Goal: Task Accomplishment & Management: Manage account settings

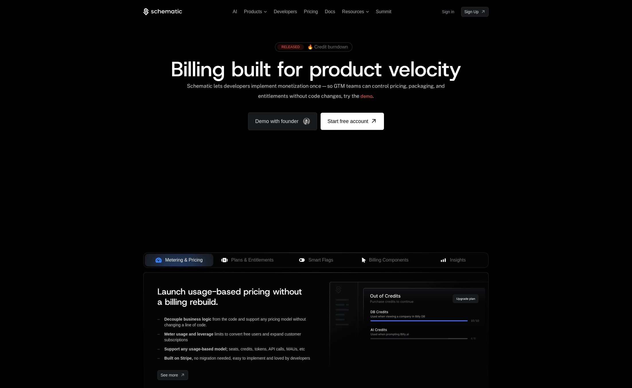
click at [452, 12] on link "Sign in" at bounding box center [448, 11] width 12 height 9
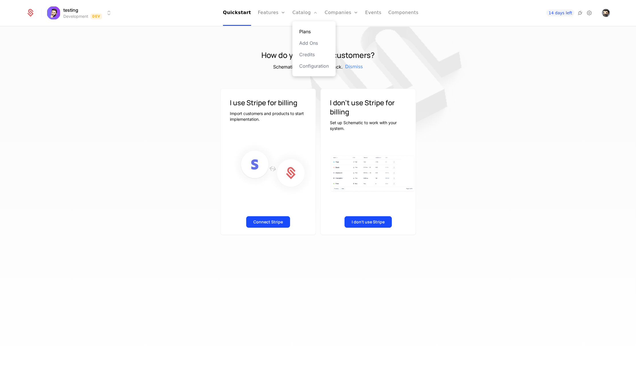
click at [303, 30] on link "Plans" at bounding box center [314, 31] width 30 height 7
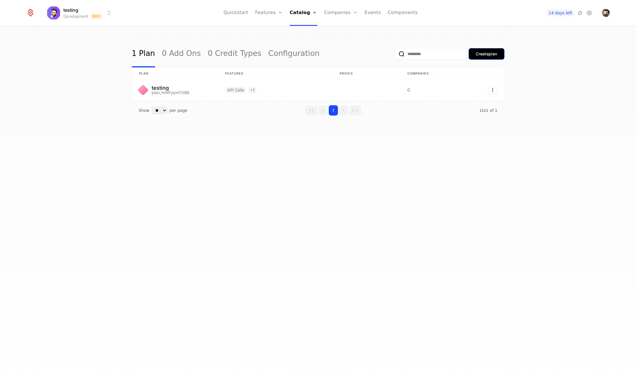
click at [476, 55] on div "Create plan" at bounding box center [486, 54] width 21 height 6
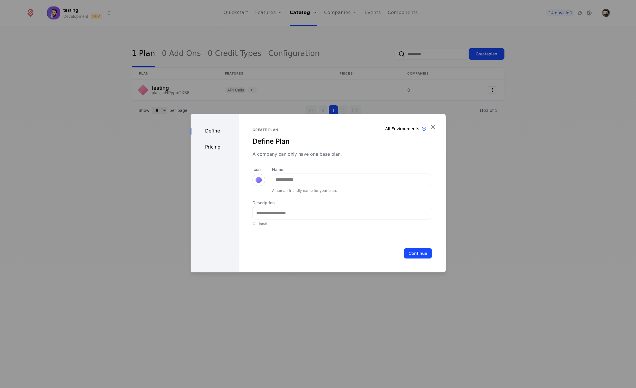
click at [211, 147] on div "Pricing" at bounding box center [215, 147] width 48 height 7
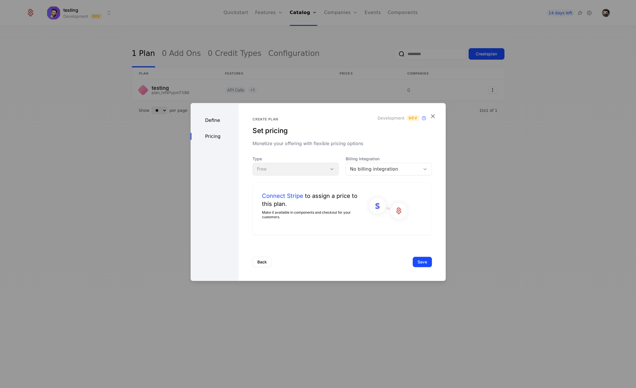
click at [210, 124] on div "Define Pricing" at bounding box center [215, 192] width 48 height 178
click at [211, 122] on div "Define" at bounding box center [215, 120] width 48 height 7
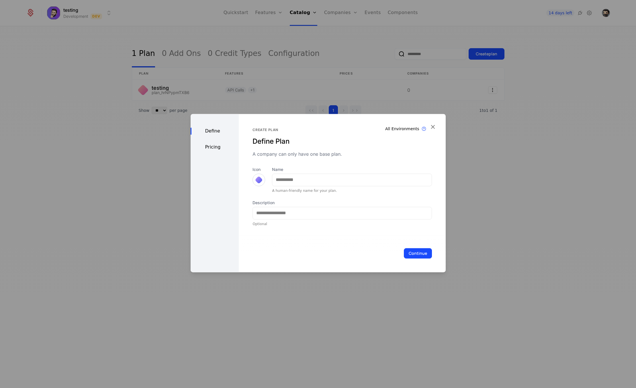
click at [215, 141] on div "Define Pricing" at bounding box center [215, 193] width 48 height 158
click at [213, 144] on div "Pricing" at bounding box center [215, 147] width 48 height 7
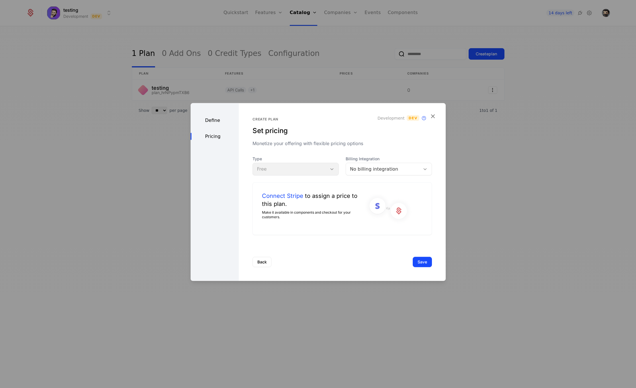
click at [211, 116] on div "Define Pricing" at bounding box center [215, 192] width 48 height 178
click at [210, 124] on div "Define" at bounding box center [215, 120] width 48 height 7
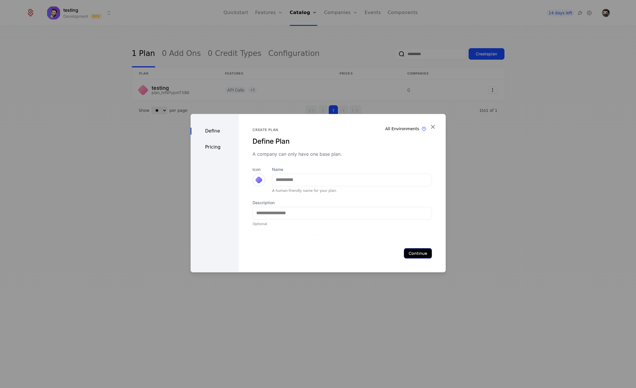
click at [410, 252] on button "Continue" at bounding box center [418, 253] width 28 height 10
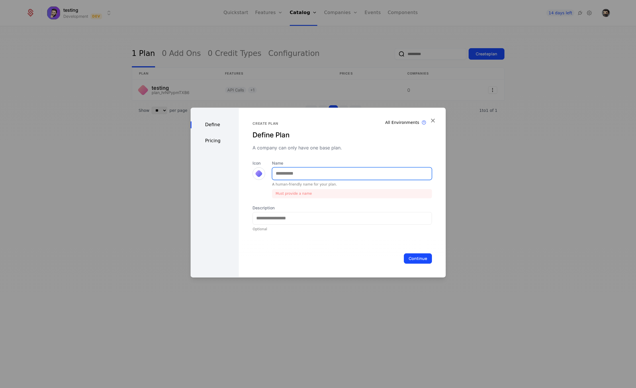
click at [309, 175] on input "Name" at bounding box center [351, 173] width 159 height 12
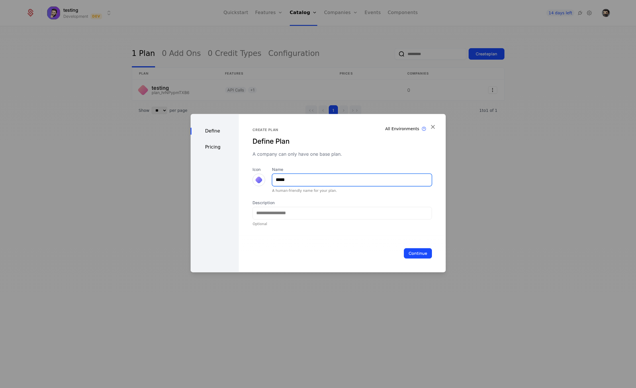
type input "*****"
click at [415, 247] on div "Continue" at bounding box center [342, 253] width 207 height 38
click at [418, 252] on button "Continue" at bounding box center [418, 253] width 28 height 10
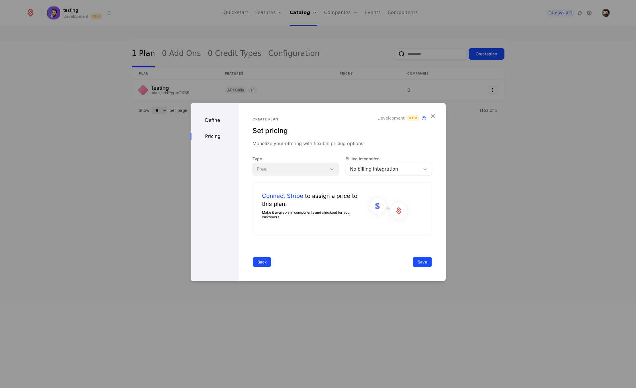
click at [269, 258] on button "Back" at bounding box center [261, 262] width 19 height 10
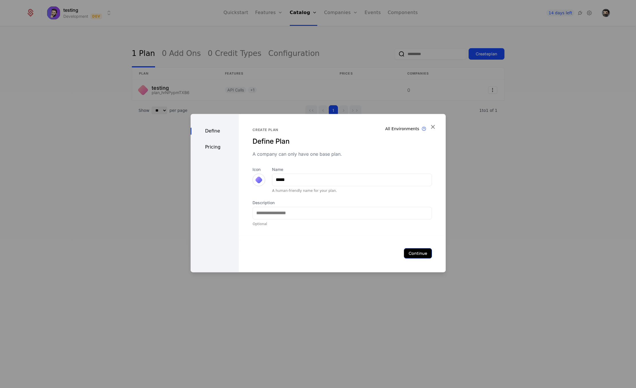
click at [423, 249] on button "Continue" at bounding box center [418, 253] width 28 height 10
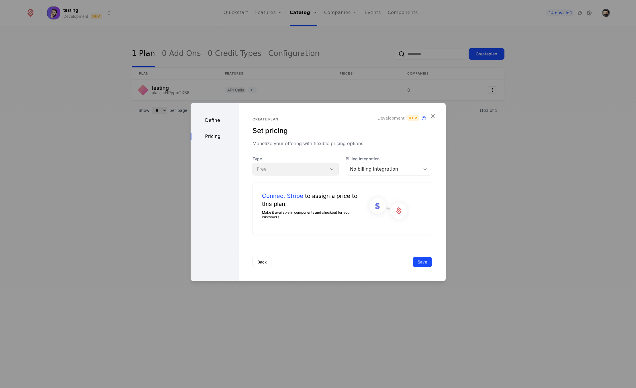
click at [393, 172] on div "No billing integration" at bounding box center [383, 168] width 66 height 7
click at [383, 167] on div "No billing integration" at bounding box center [383, 168] width 66 height 7
click at [420, 263] on button "Save" at bounding box center [422, 262] width 19 height 10
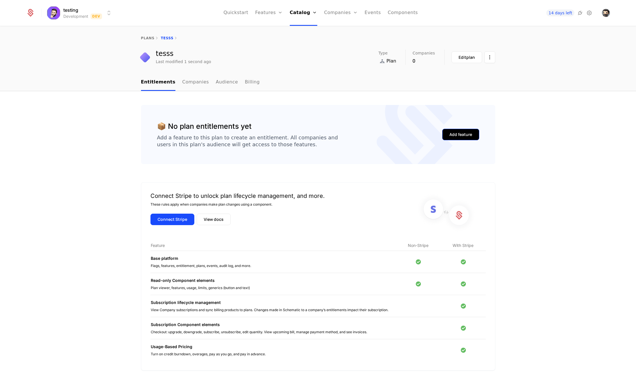
click at [463, 138] on button "Add feature" at bounding box center [460, 134] width 37 height 11
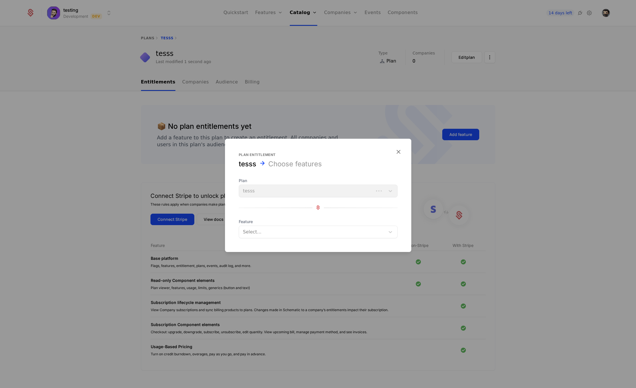
click at [282, 191] on div "Plan tesss" at bounding box center [318, 186] width 159 height 19
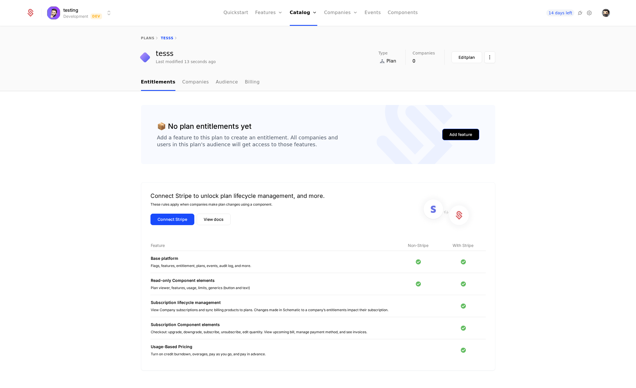
click at [470, 137] on button "Add feature" at bounding box center [460, 134] width 37 height 11
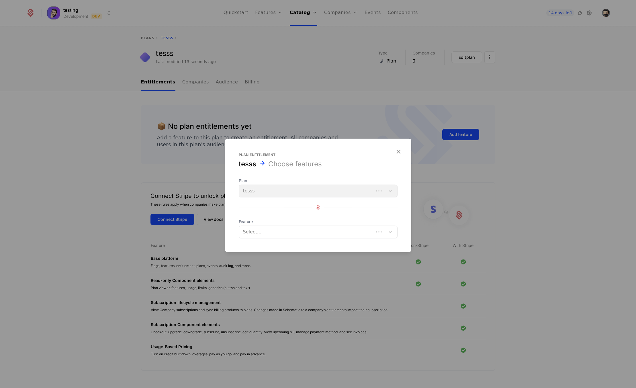
click at [315, 195] on div "Plan tesss" at bounding box center [318, 186] width 159 height 19
click at [250, 231] on div at bounding box center [307, 232] width 127 height 8
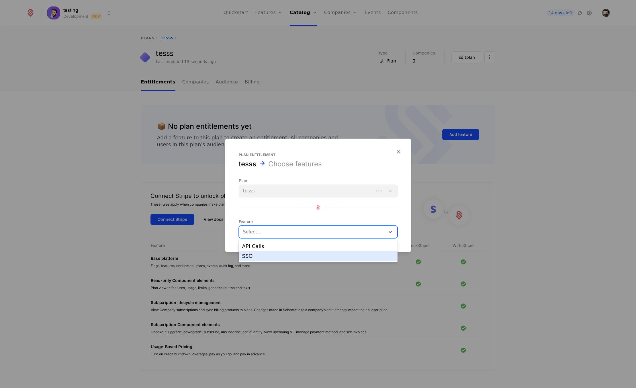
click at [273, 253] on div "SSO" at bounding box center [318, 255] width 152 height 5
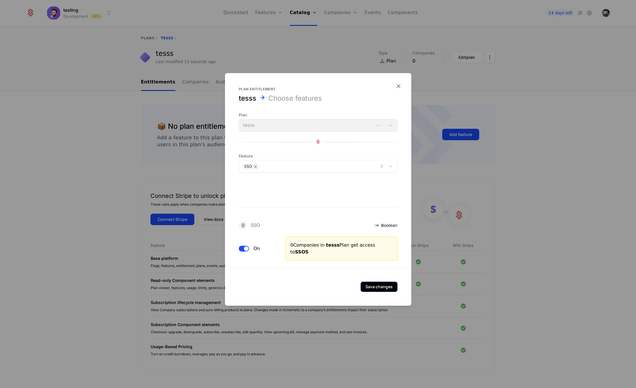
click at [391, 286] on button "Save changes" at bounding box center [378, 286] width 37 height 10
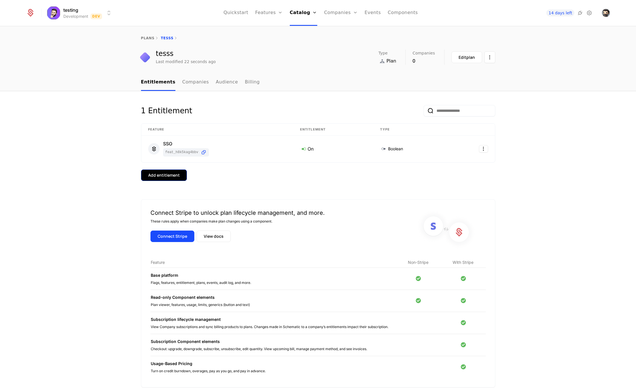
click at [163, 172] on button "Add entitlement" at bounding box center [164, 174] width 46 height 11
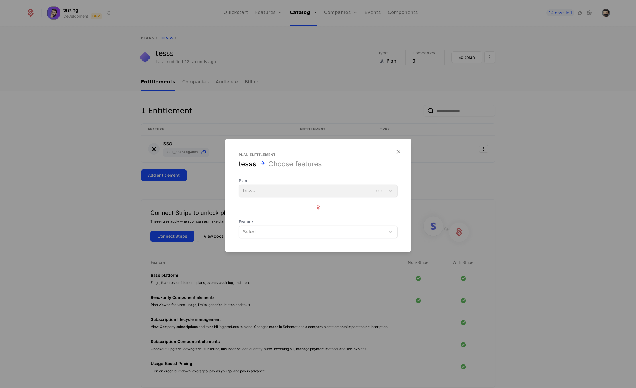
click at [269, 239] on form "Plan entitlement tesss Choose features Plan tesss Feature Select..." at bounding box center [318, 194] width 186 height 113
click at [271, 234] on div at bounding box center [313, 232] width 138 height 8
click at [267, 244] on div "API Calls" at bounding box center [318, 246] width 152 height 5
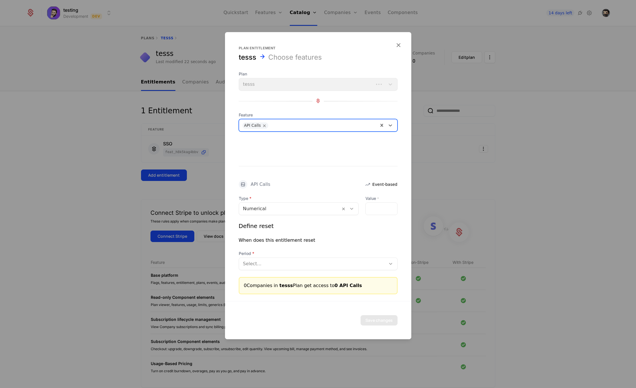
click at [313, 123] on div at bounding box center [323, 124] width 104 height 8
click at [322, 182] on div "API Calls Event-based" at bounding box center [318, 184] width 159 height 9
click at [403, 46] on div "Plan entitlement tesss Choose features Plan tesss Feature API Calls" at bounding box center [318, 89] width 186 height 86
click at [401, 44] on icon "button" at bounding box center [398, 44] width 7 height 7
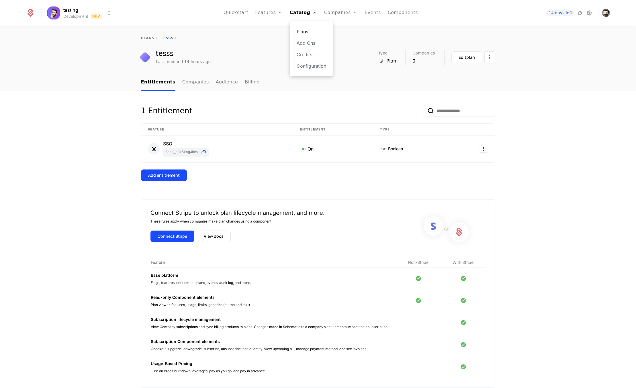
click at [311, 29] on link "Plans" at bounding box center [312, 31] width 30 height 7
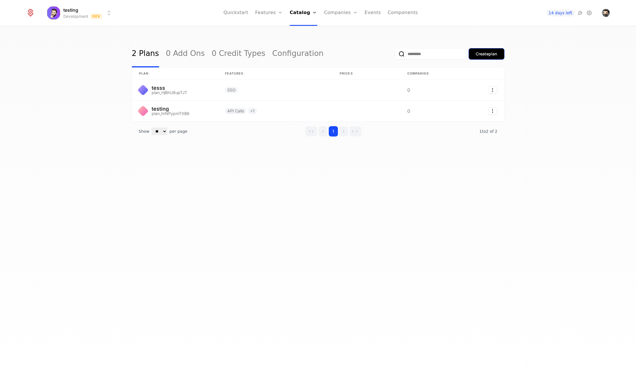
click at [481, 51] on div "Create plan" at bounding box center [486, 54] width 21 height 6
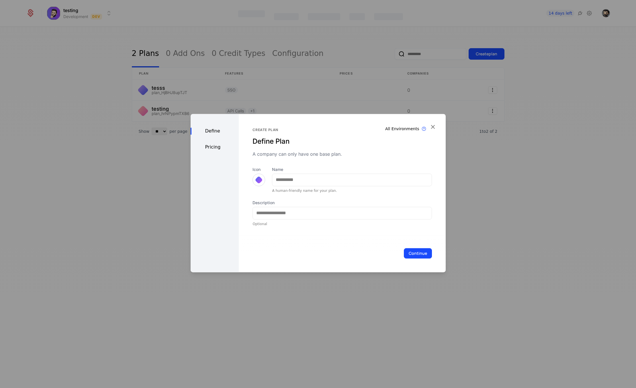
click at [294, 238] on div "Continue" at bounding box center [342, 253] width 207 height 38
